Goal: Task Accomplishment & Management: Use online tool/utility

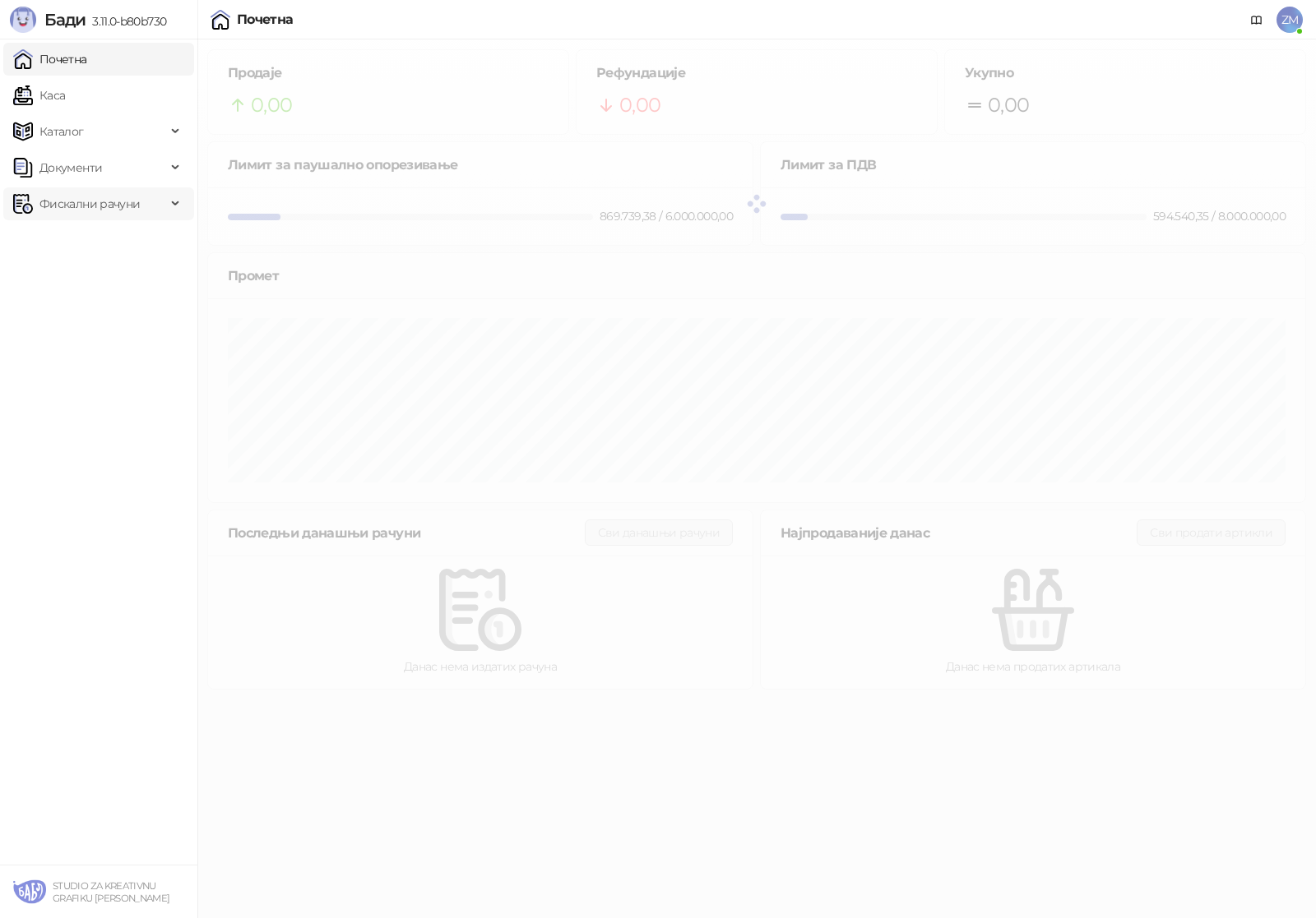
click at [85, 211] on span "Фискални рачуни" at bounding box center [90, 203] width 101 height 33
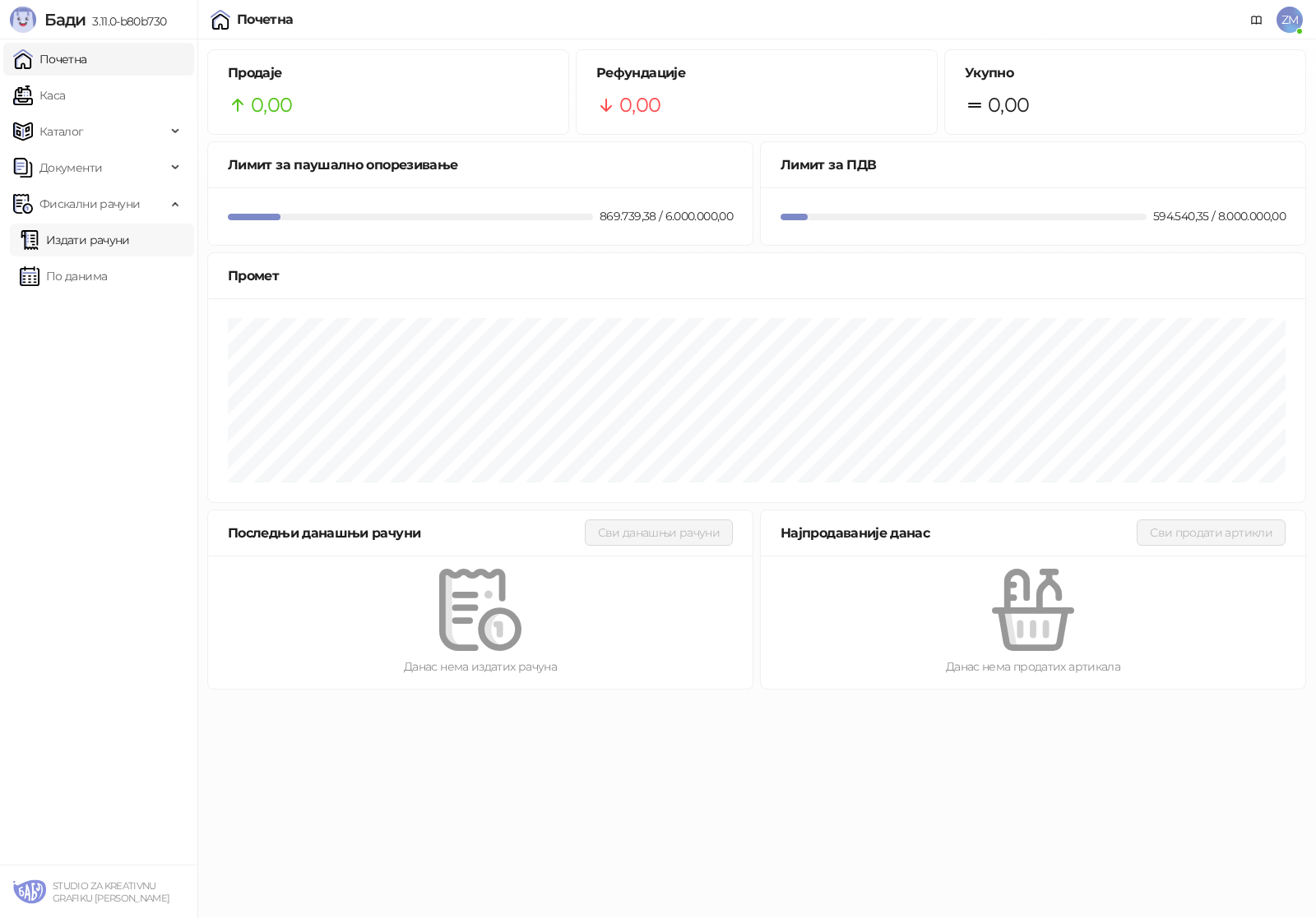
click at [93, 245] on link "Издати рачуни" at bounding box center [75, 240] width 110 height 33
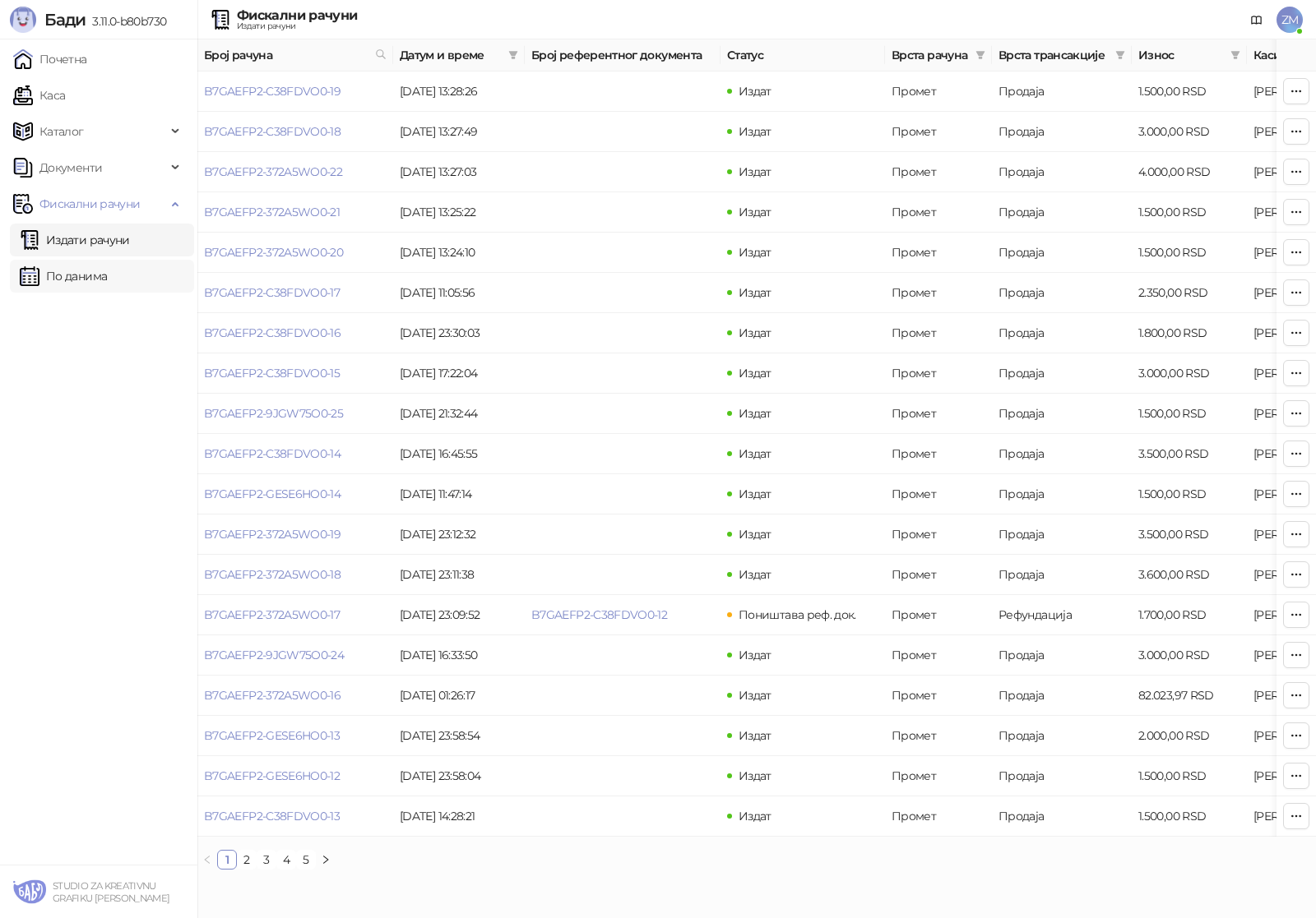
click at [81, 278] on link "По данима" at bounding box center [63, 275] width 87 height 33
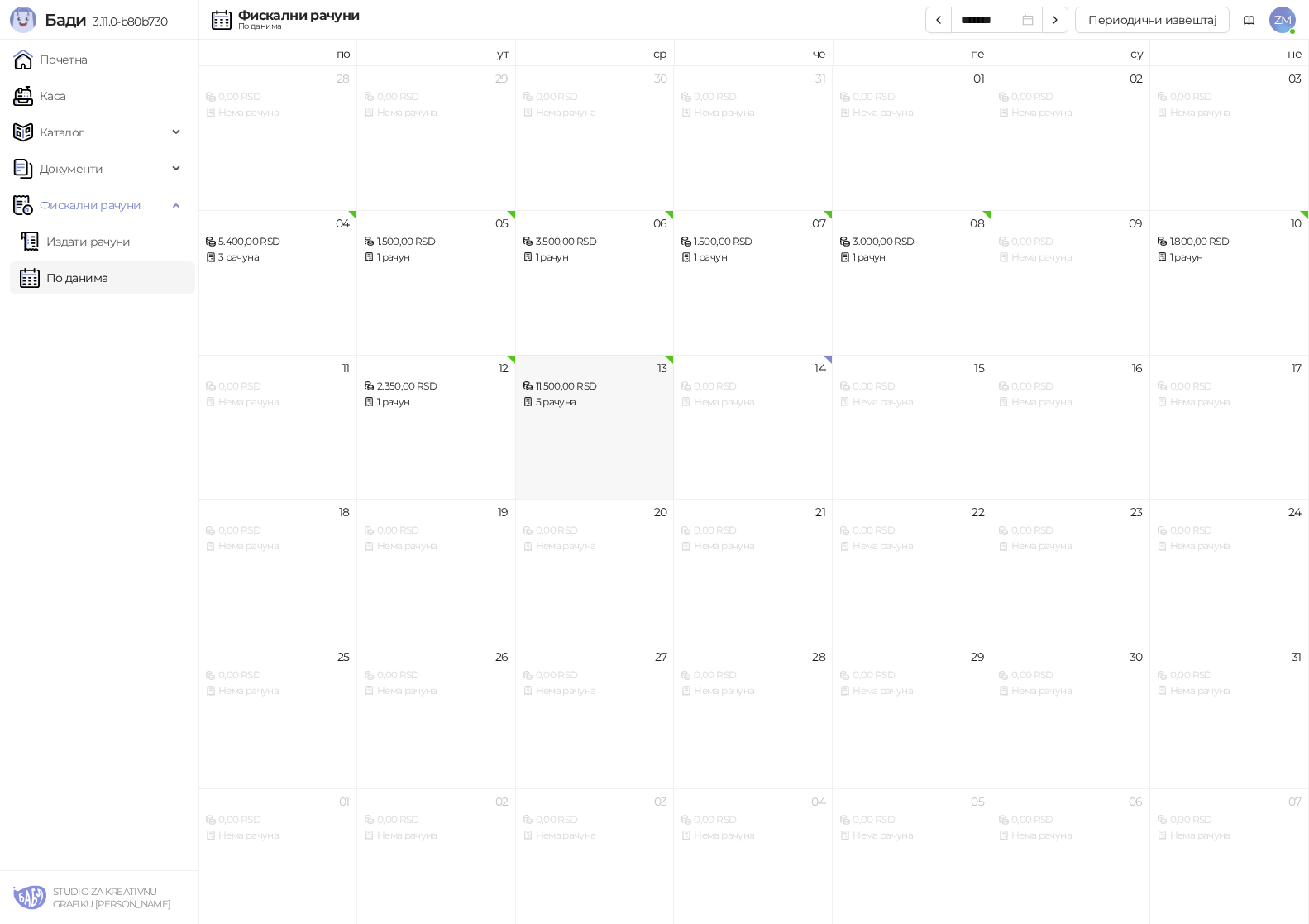
click at [554, 388] on div "11.500,00 RSD" at bounding box center [595, 387] width 145 height 16
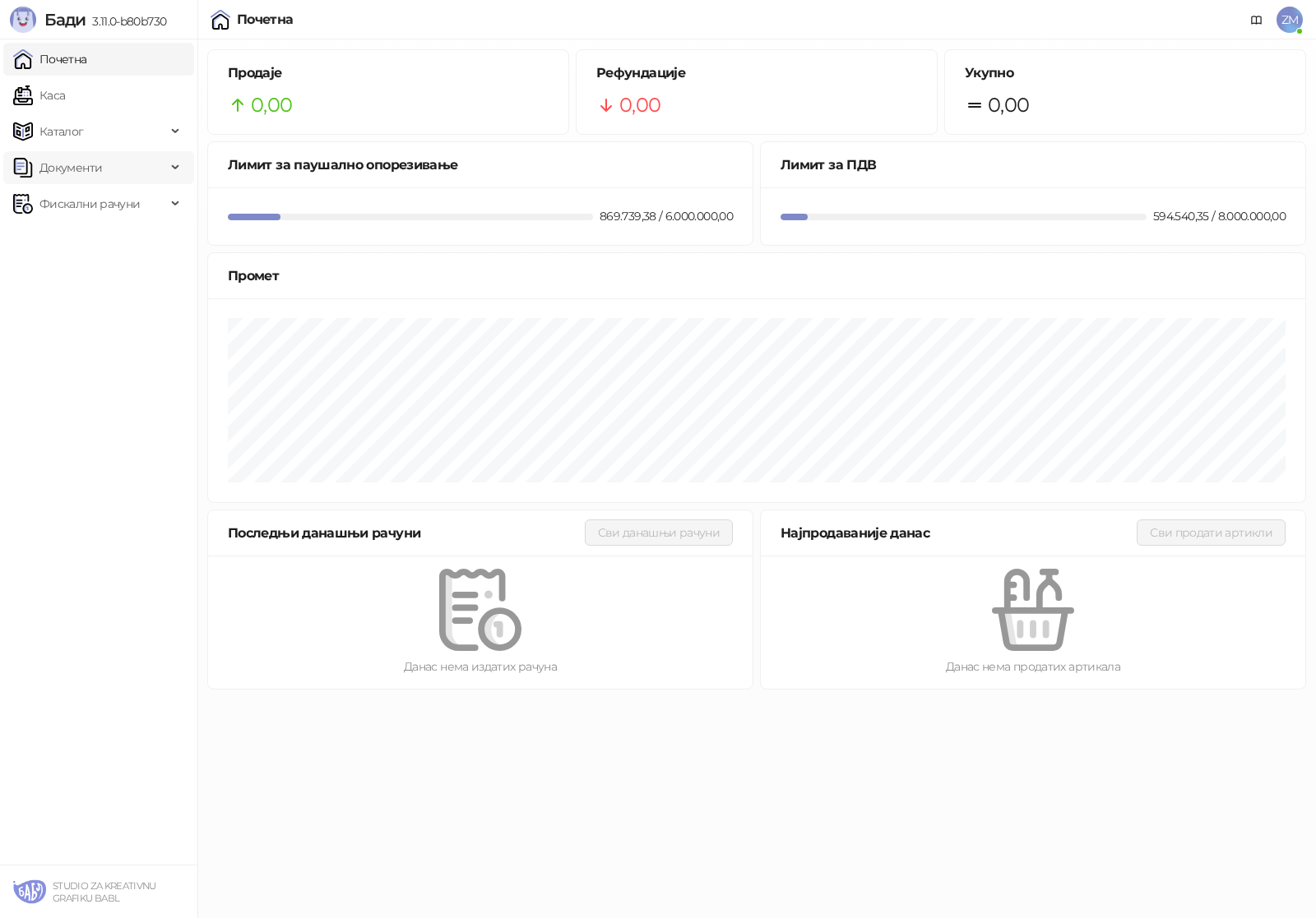
click at [65, 173] on span "Документи" at bounding box center [70, 167] width 62 height 33
click at [76, 200] on link "КПО књига" at bounding box center [65, 203] width 91 height 33
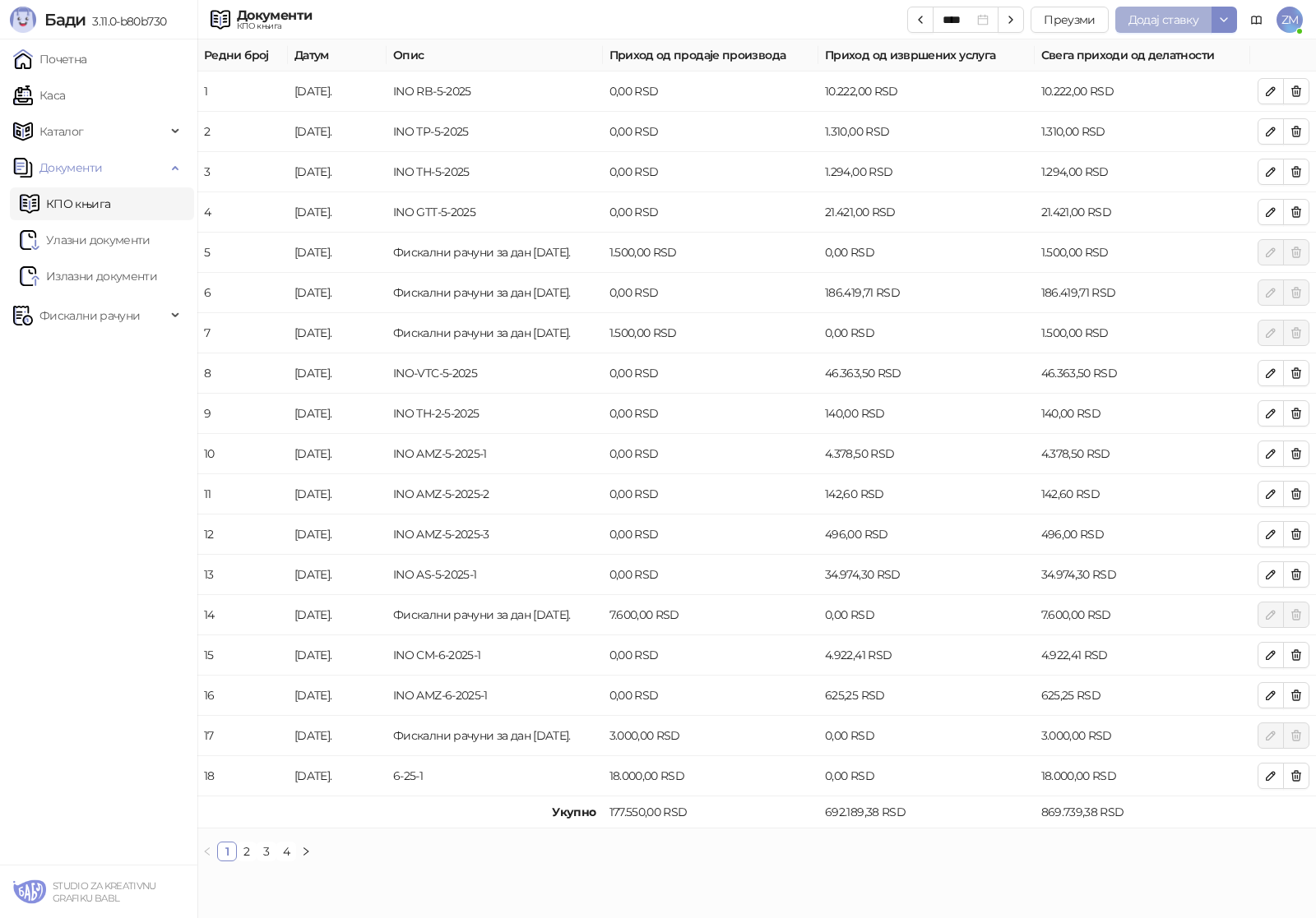
click at [1133, 18] on span "Додај ставку" at bounding box center [1163, 20] width 70 height 15
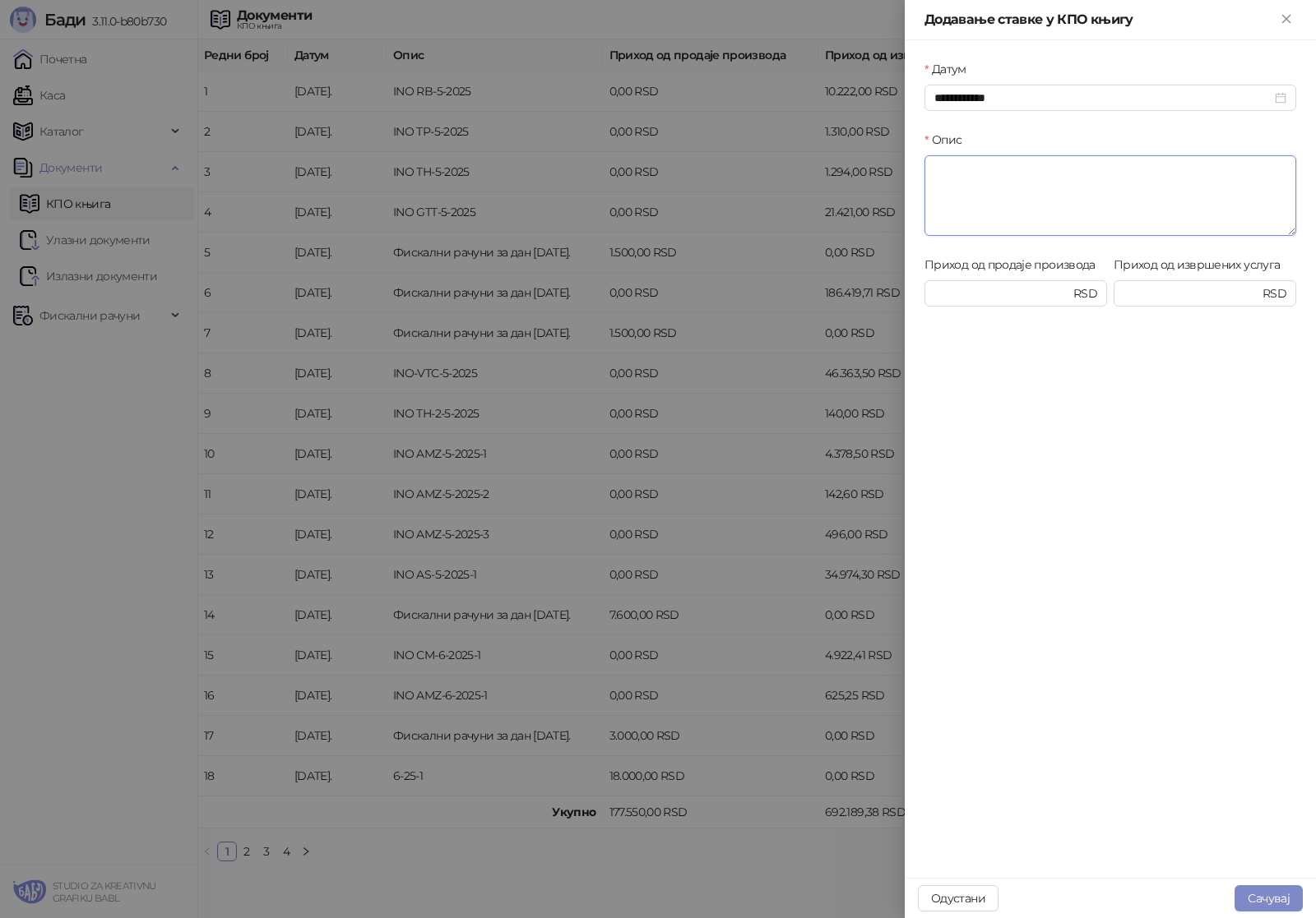
click at [980, 176] on textarea "Опис" at bounding box center [1110, 196] width 372 height 81
paste textarea "**********"
type textarea "**********"
click at [967, 294] on input "Приход од продаје производа" at bounding box center [1002, 293] width 136 height 18
click at [1162, 293] on input "Приход од извршених услуга" at bounding box center [1192, 293] width 136 height 18
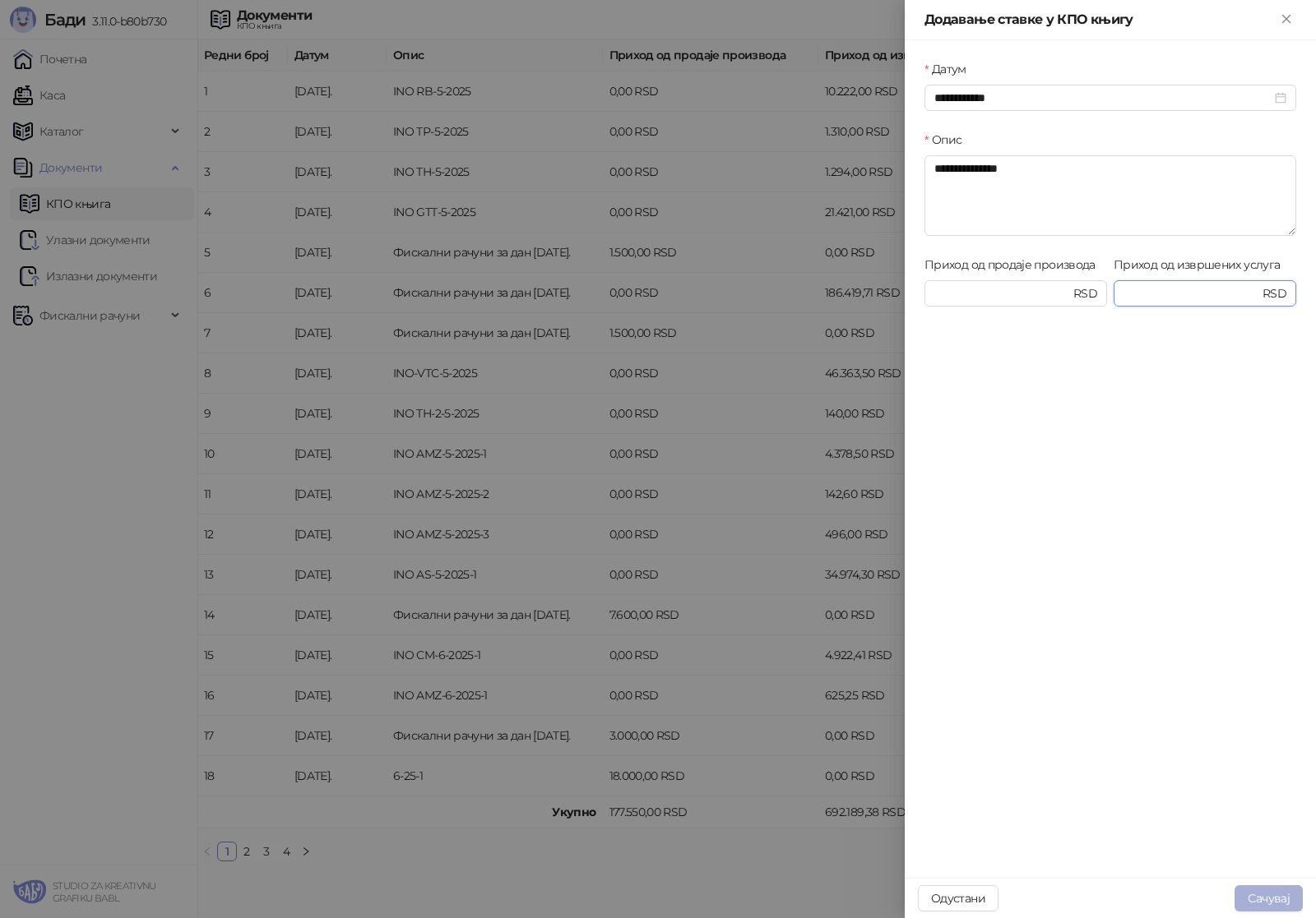
type input "*******"
click at [1262, 895] on button "Сачувај" at bounding box center [1268, 898] width 68 height 27
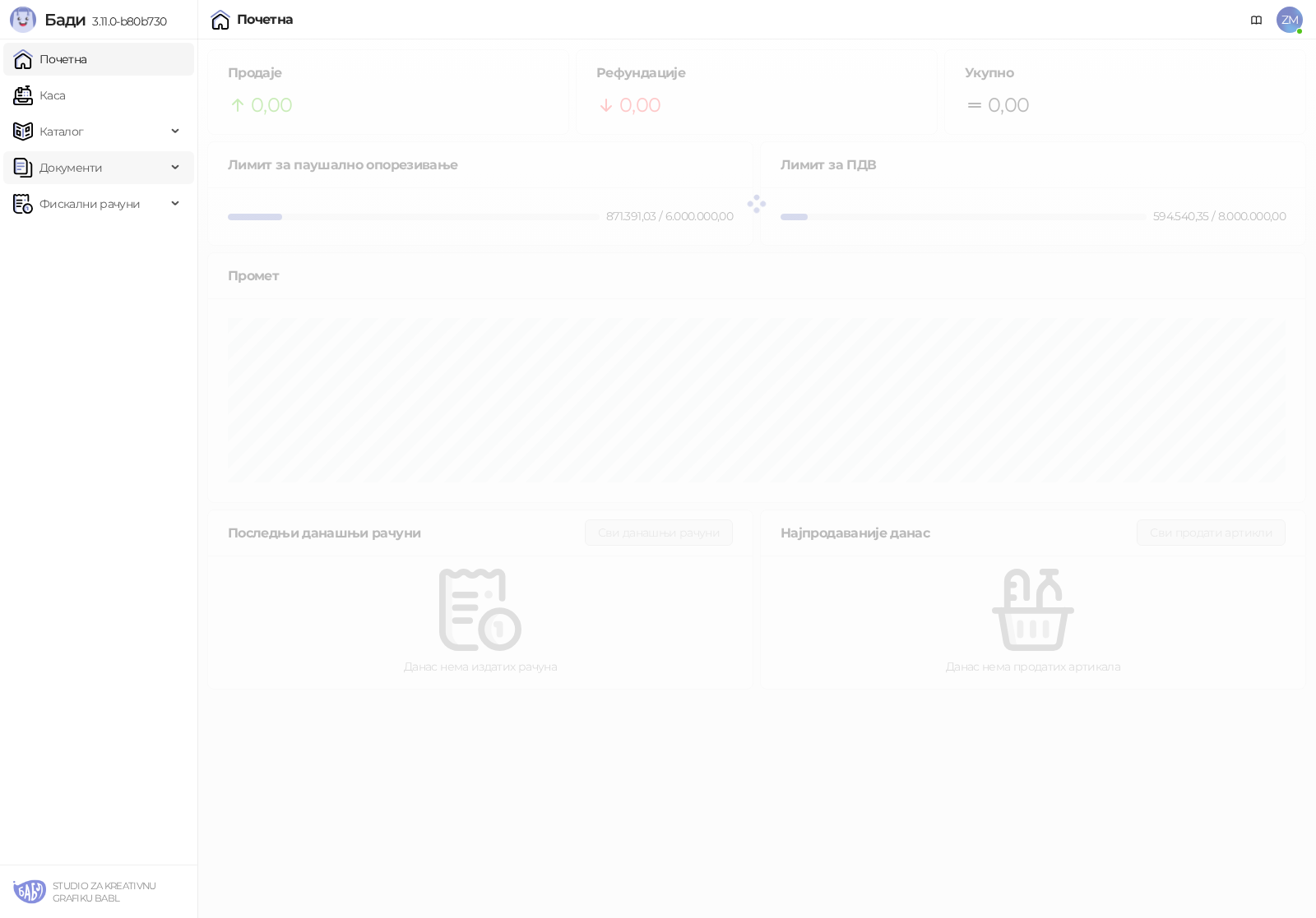
click at [55, 171] on span "Документи" at bounding box center [70, 167] width 62 height 33
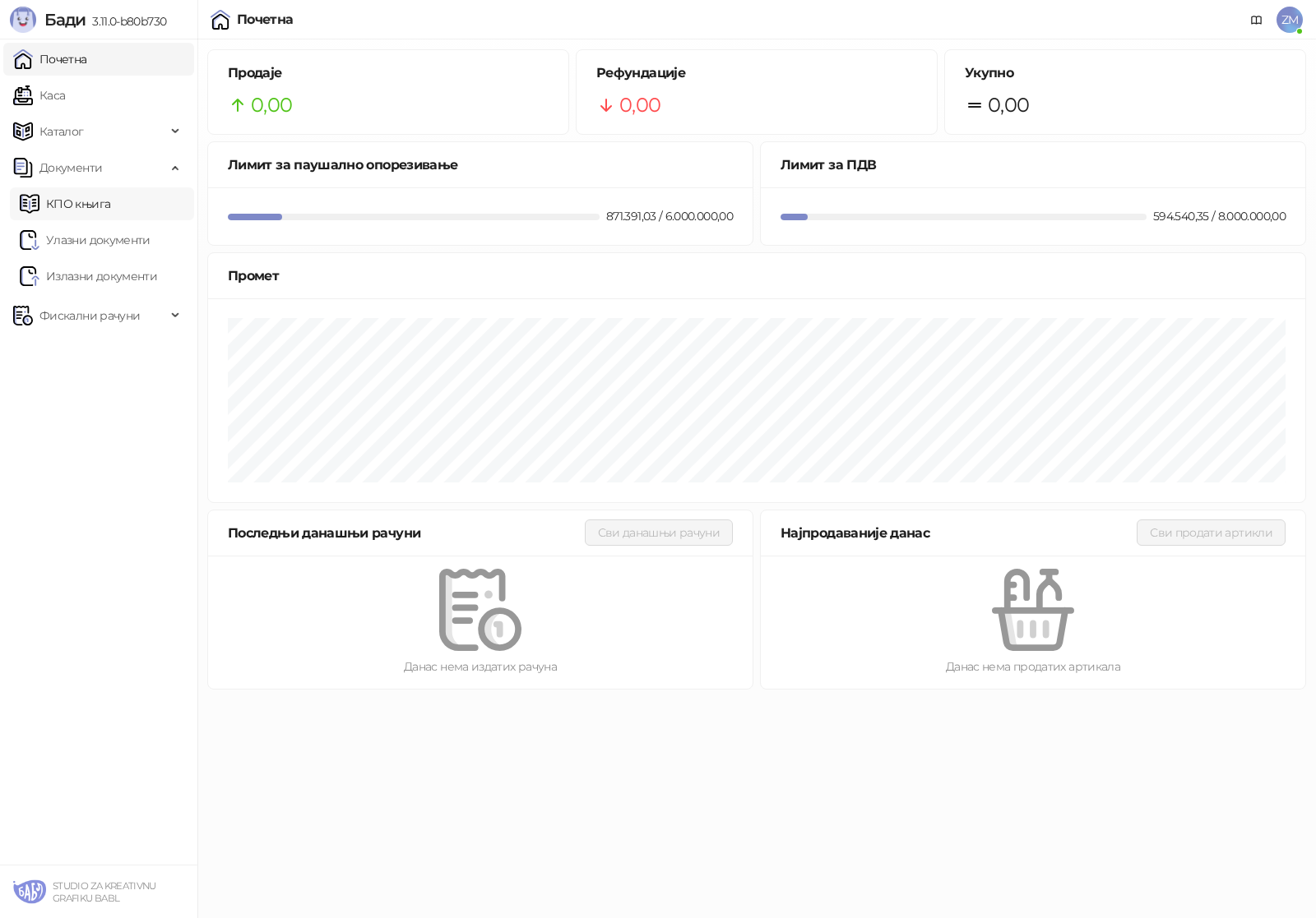
click at [82, 201] on link "КПО књига" at bounding box center [65, 203] width 91 height 33
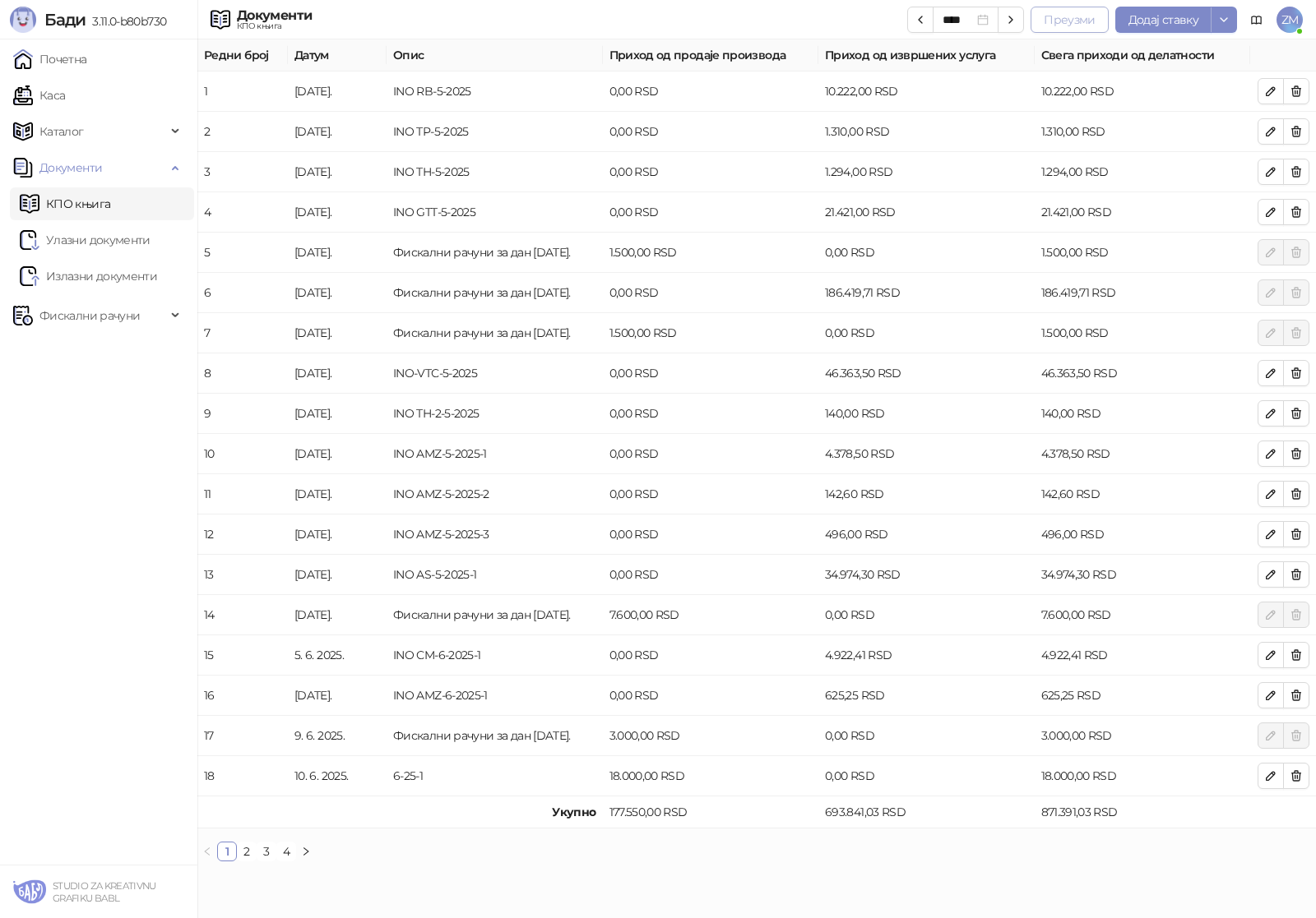
click at [1097, 19] on button "Преузми" at bounding box center [1068, 20] width 78 height 27
